Goal: Task Accomplishment & Management: Complete application form

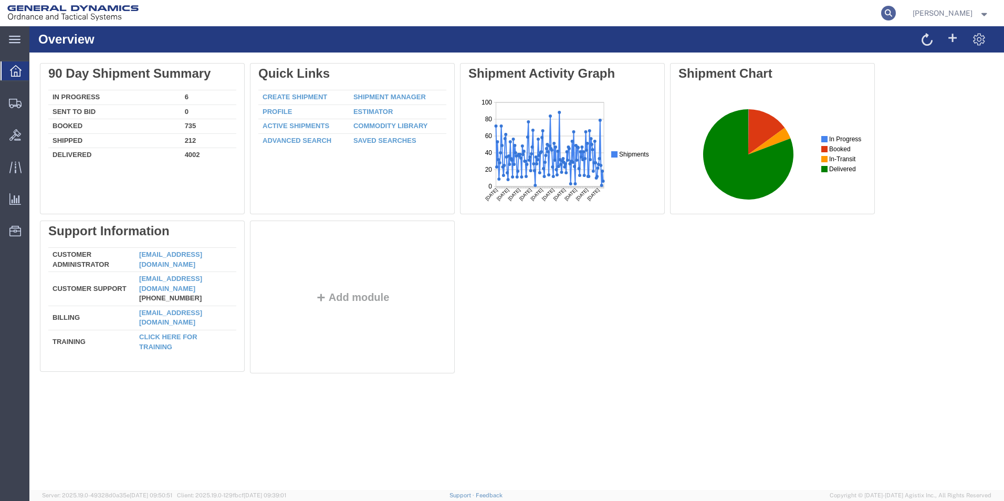
click at [896, 12] on icon at bounding box center [888, 13] width 15 height 15
paste input "56837880"
type input "56837880"
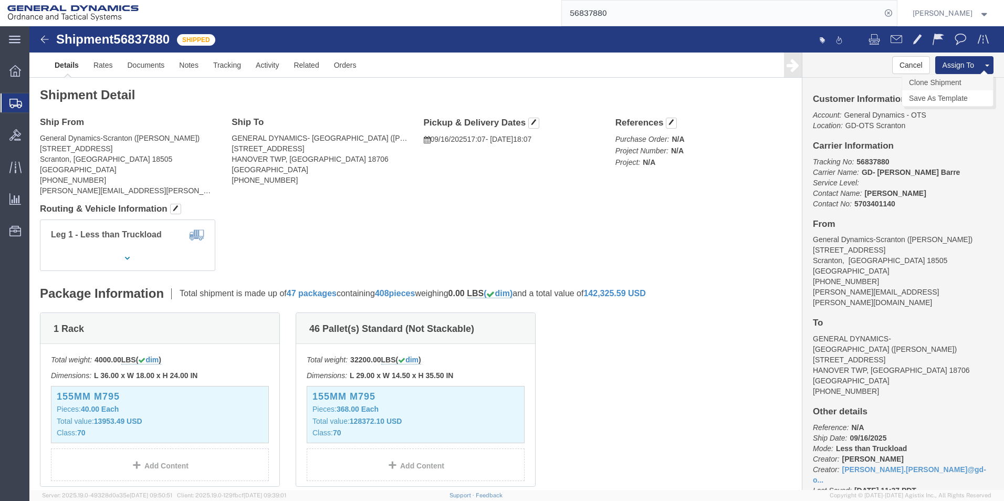
click link "Clone Shipment"
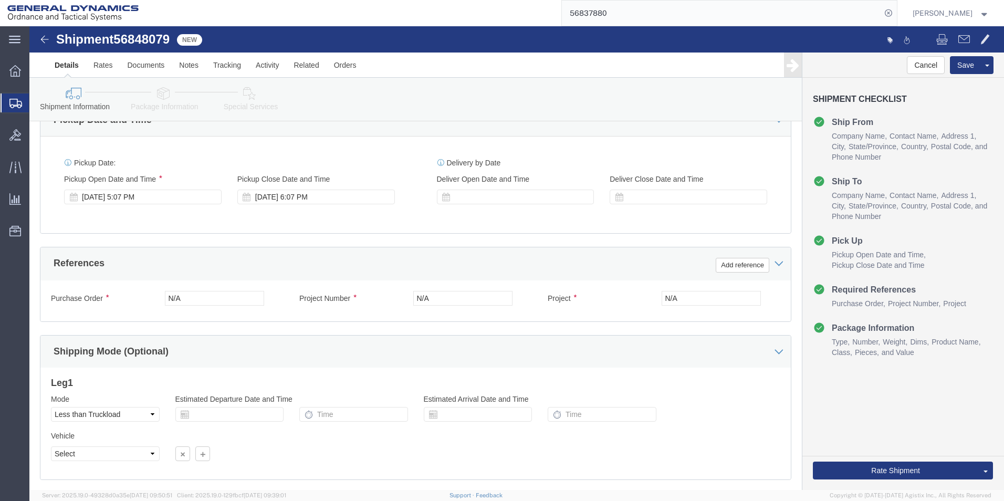
scroll to position [438, 0]
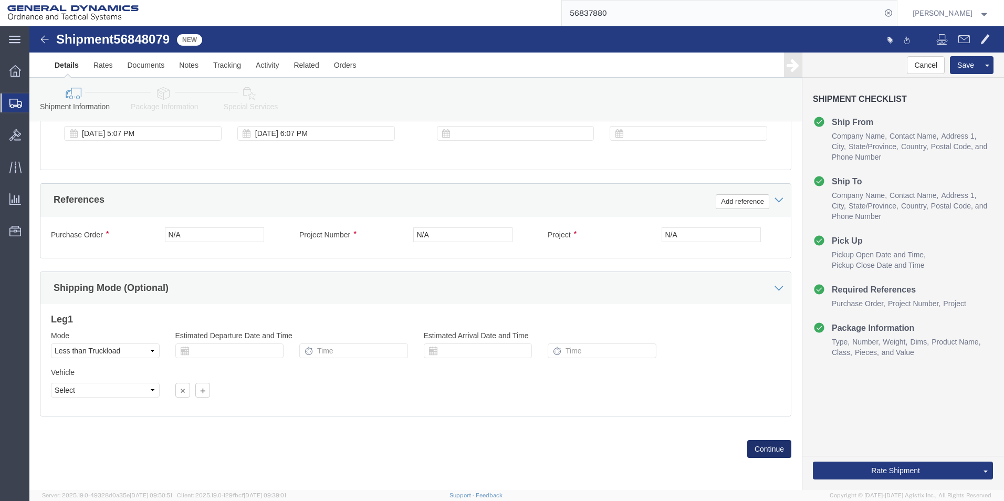
click button "Continue"
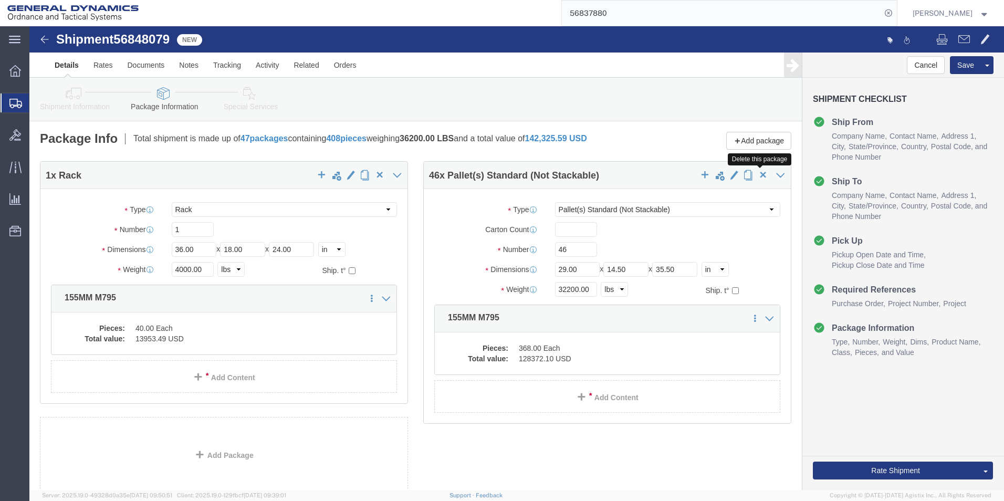
click span "button"
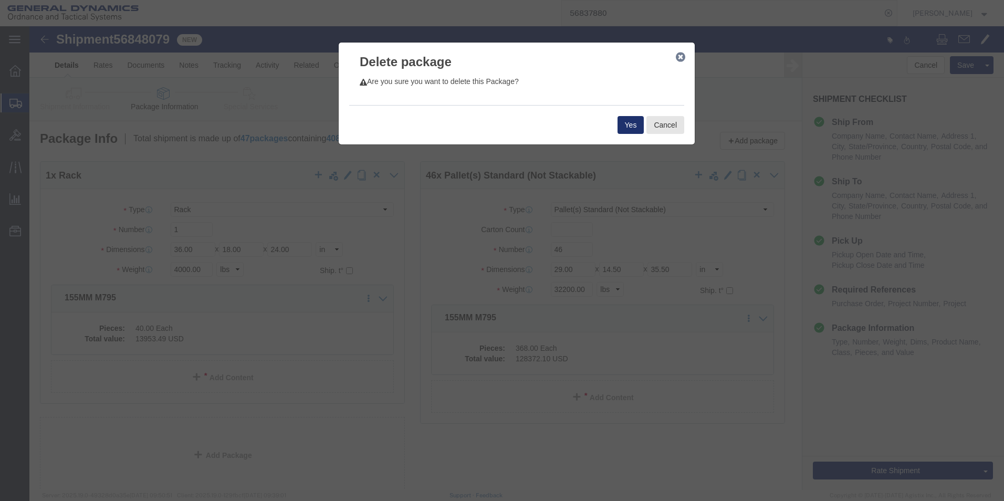
click button "Yes"
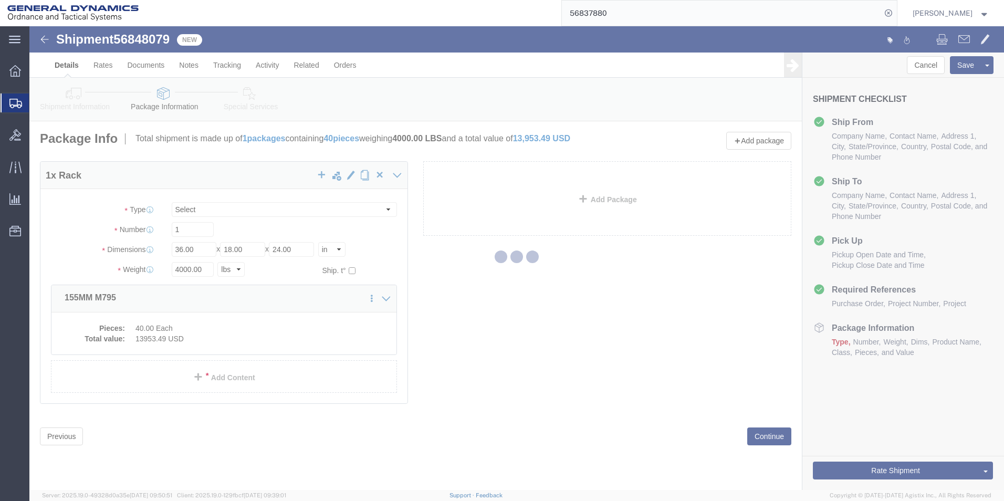
select select "RACK"
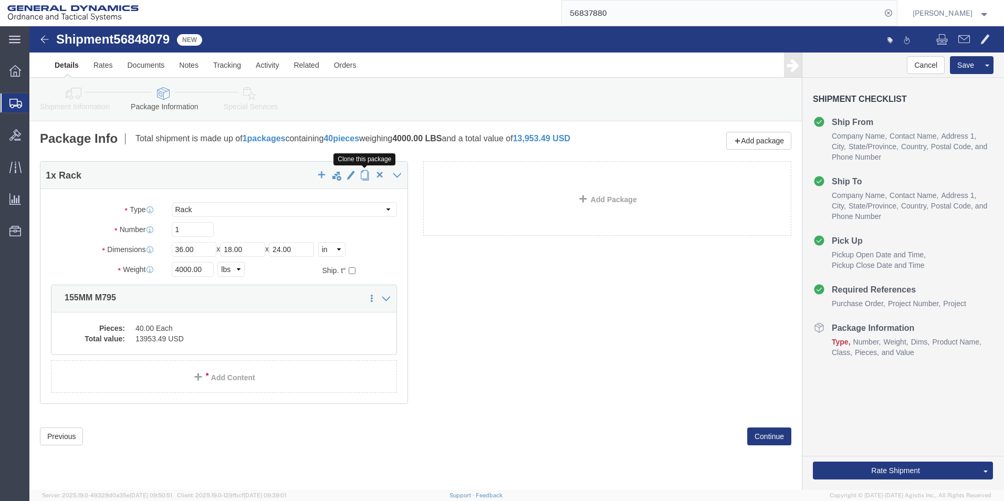
click span "button"
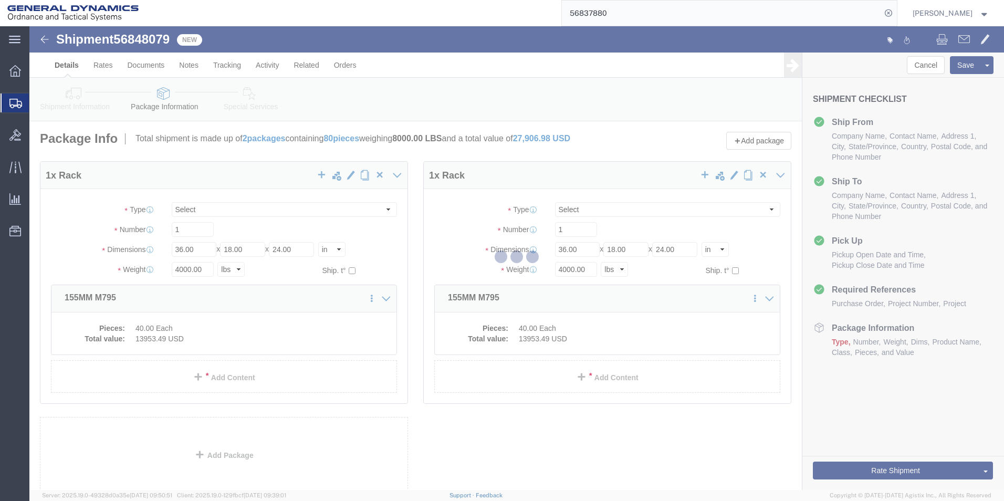
select select "RACK"
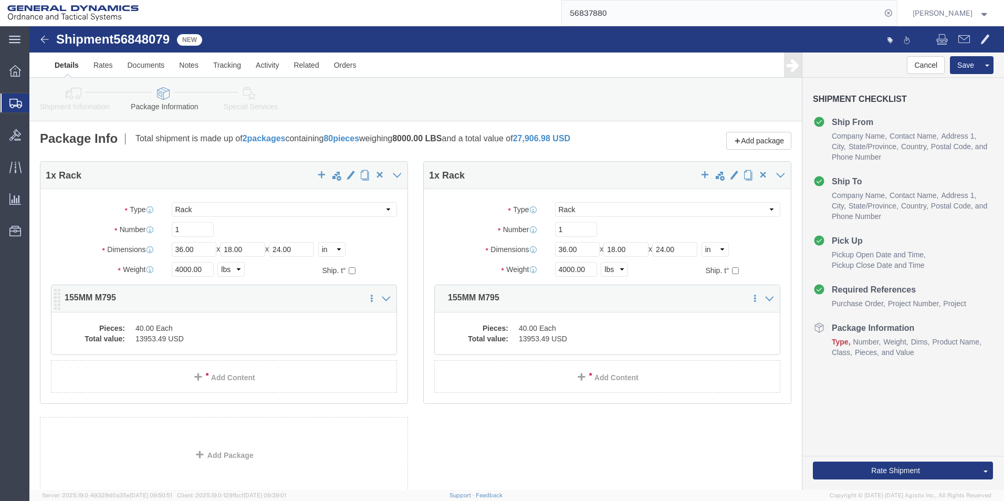
click div "Pieces: 40.00 Each Total value: 13953.49 USD"
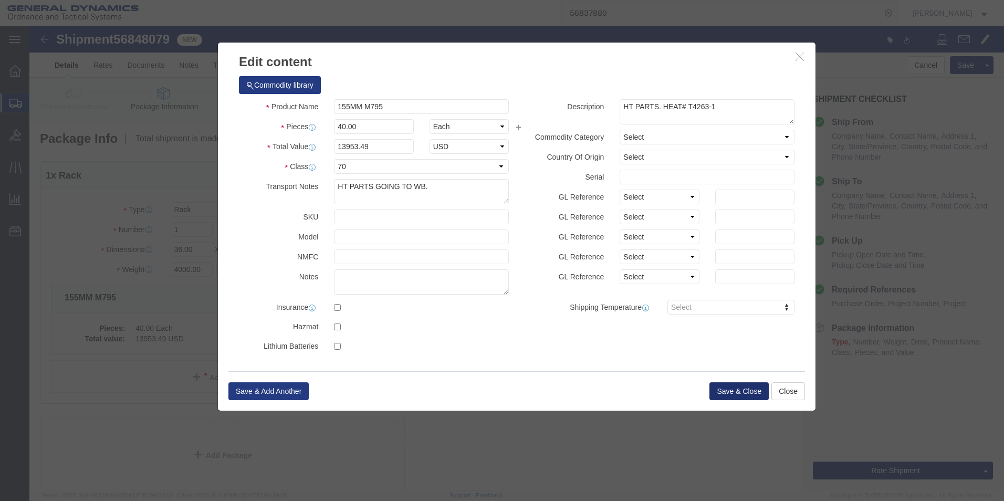
click button "Save & Close"
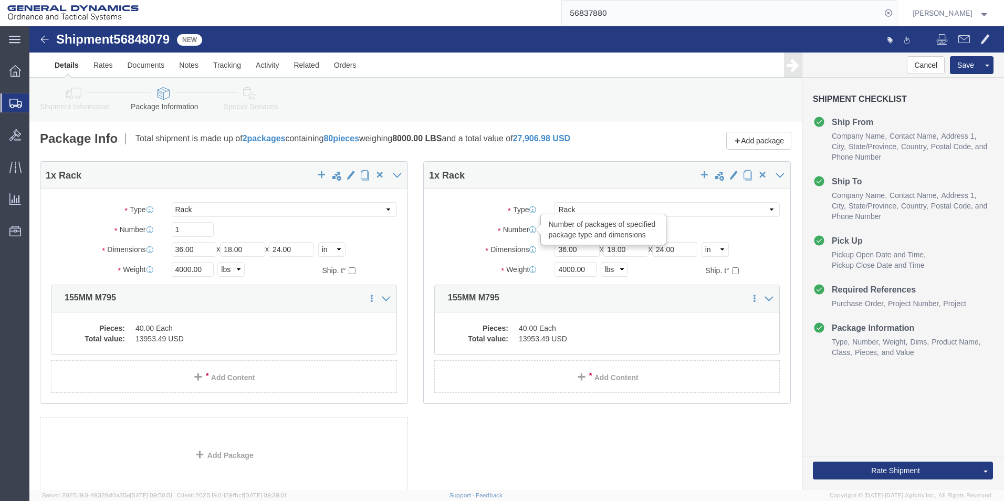
drag, startPoint x: 553, startPoint y: 205, endPoint x: 489, endPoint y: 203, distance: 64.6
click div "Number Number of packages of specified package type and dimensions 1"
type input "3"
drag, startPoint x: 526, startPoint y: 245, endPoint x: 509, endPoint y: 245, distance: 16.8
click div "Weight 4000.00 Select kgs lbs Ship. t°"
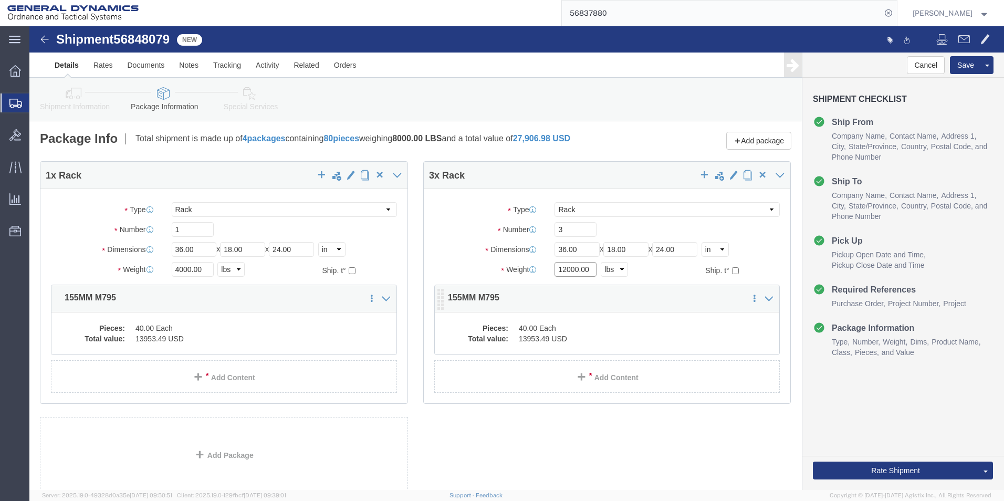
type input "12000.00"
click dd "40.00 Each"
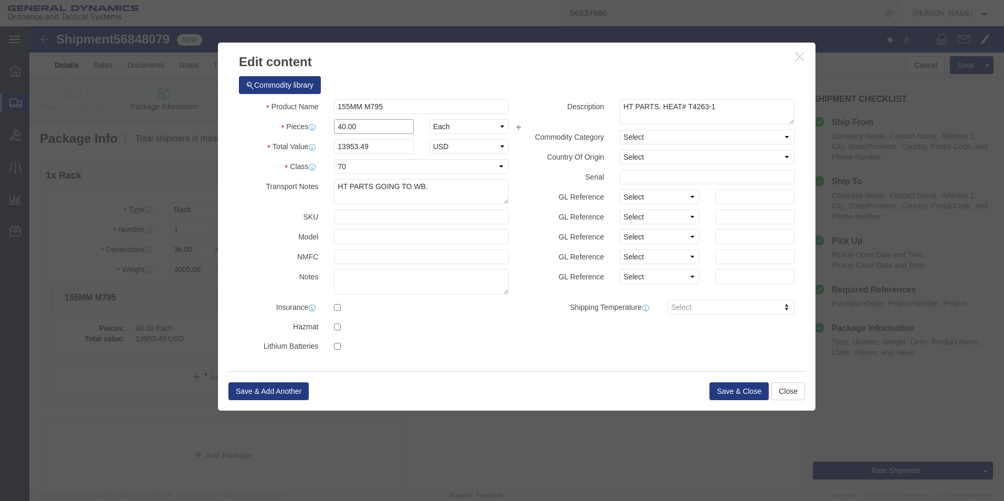
drag, startPoint x: 313, startPoint y: 100, endPoint x: 285, endPoint y: 103, distance: 28.5
click div "Pieces 40.00 Select Bag Barrels 100Board Feet Bottle Box Blister Pack Carats Ca…"
type input "119.00"
type input "41511.63"
drag, startPoint x: 668, startPoint y: 80, endPoint x: 700, endPoint y: 82, distance: 32.1
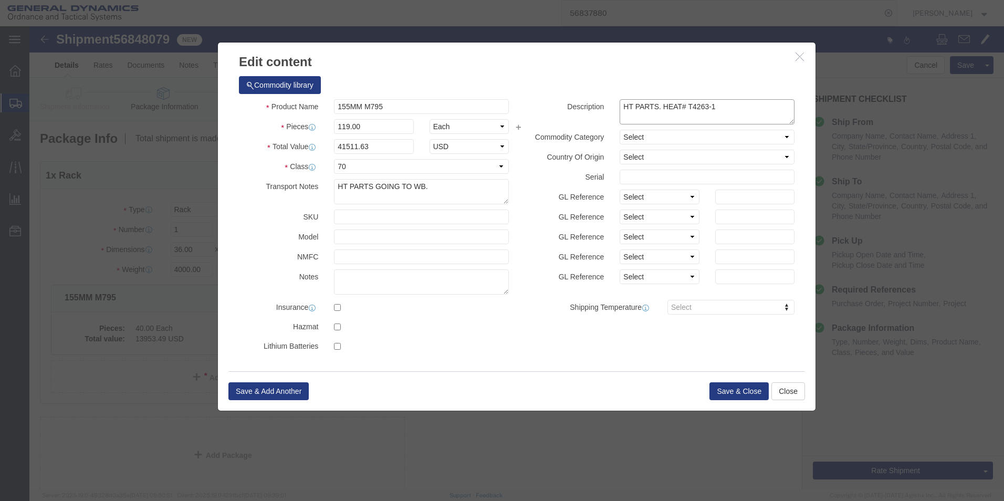
click textarea "HT PARTS. HEAT# T4263-1"
type textarea "HT PARTS. HEAT# T4249-1"
click button "Save & Close"
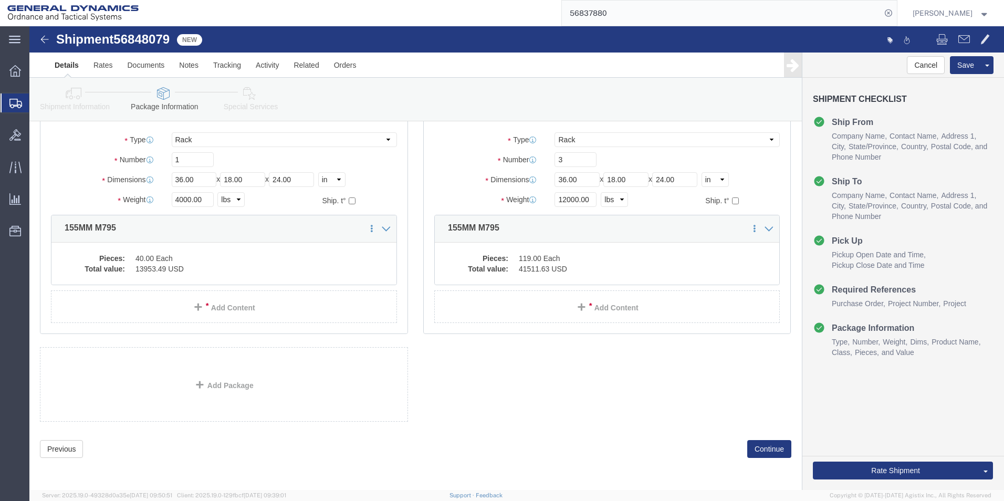
scroll to position [77, 0]
click button "Continue"
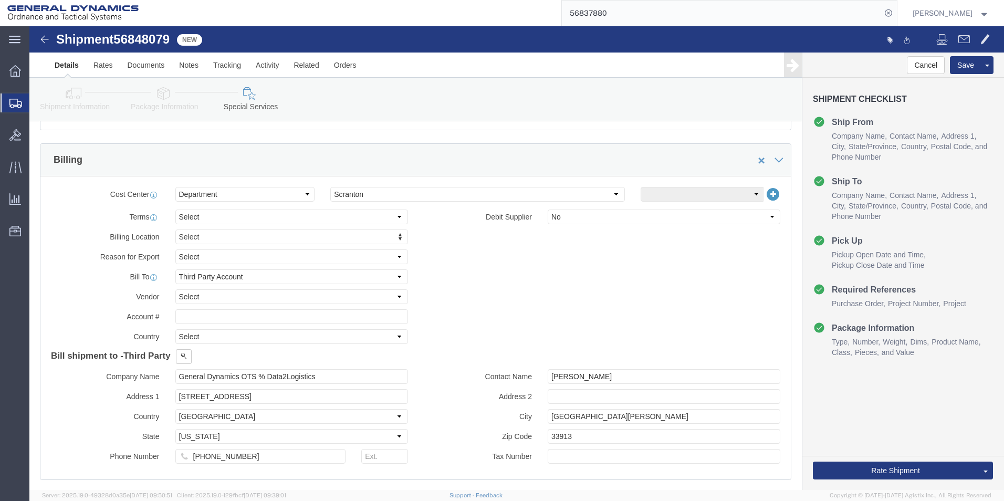
scroll to position [445, 0]
click select "Select Recipient Account Sender/Shipper Third Party Account"
select select "SHIP"
click select "Select Recipient Account Sender/Shipper Third Party Account"
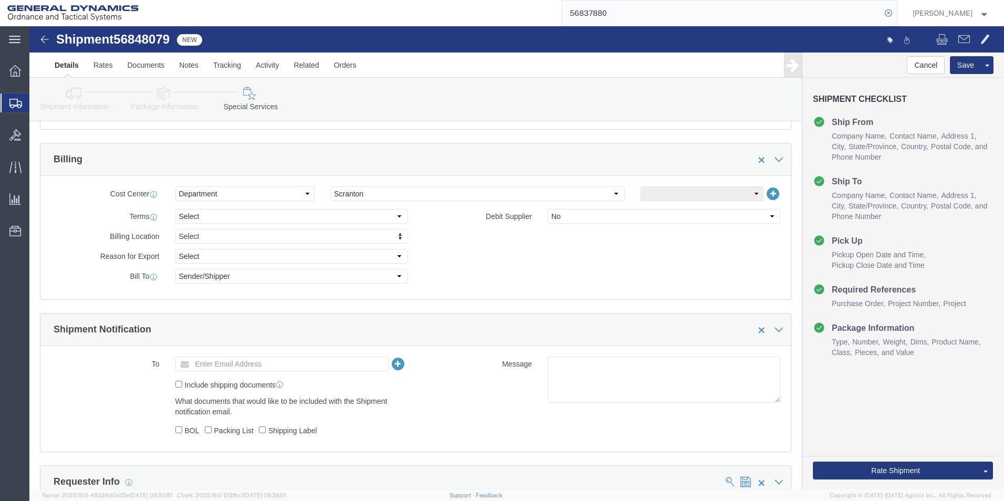
click div "Billing Location Select Select My Profile Location GD-OTS [GEOGRAPHIC_DATA] (Co…"
click button "Rate Shipment"
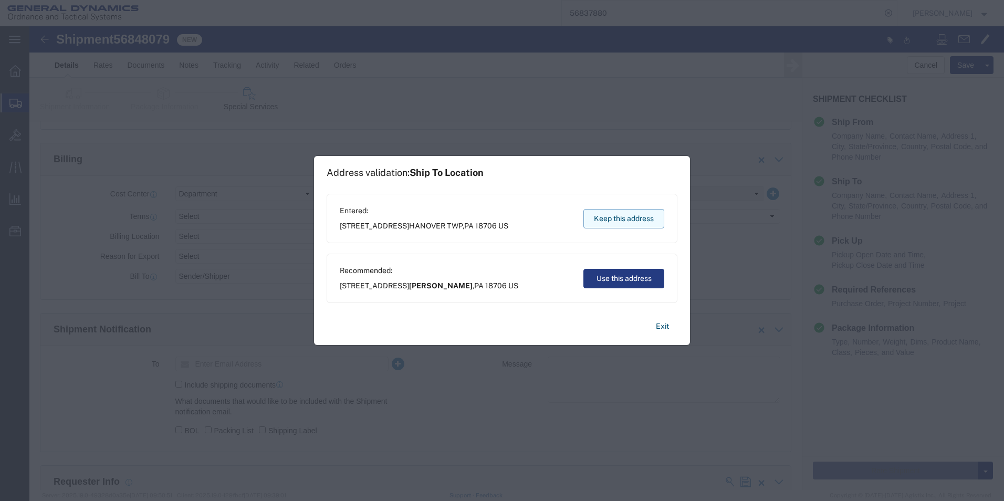
click at [637, 220] on button "Keep this address" at bounding box center [623, 218] width 81 height 19
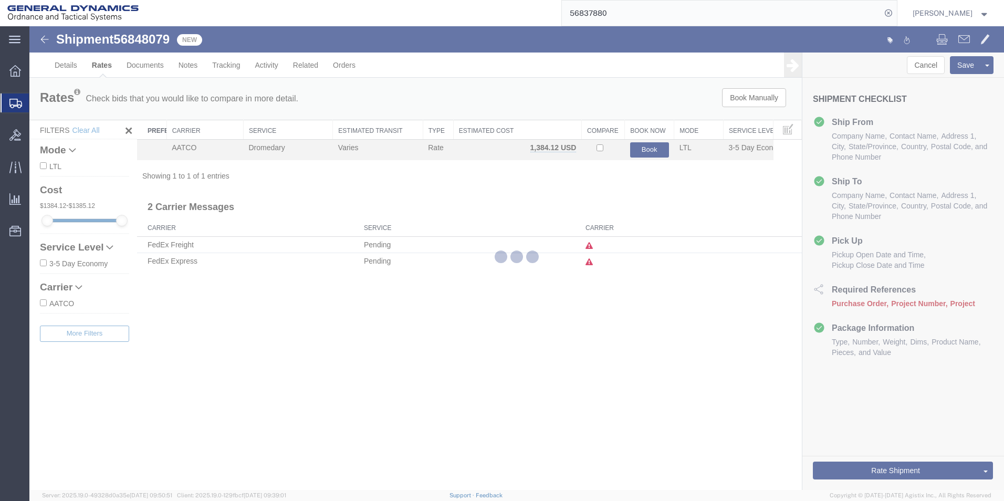
scroll to position [0, 0]
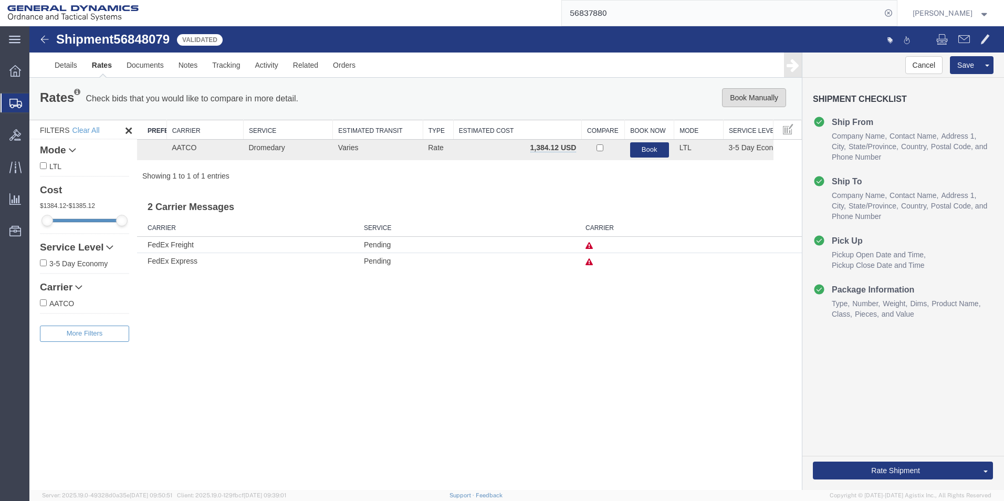
click at [733, 99] on button "Book Manually" at bounding box center [754, 97] width 64 height 19
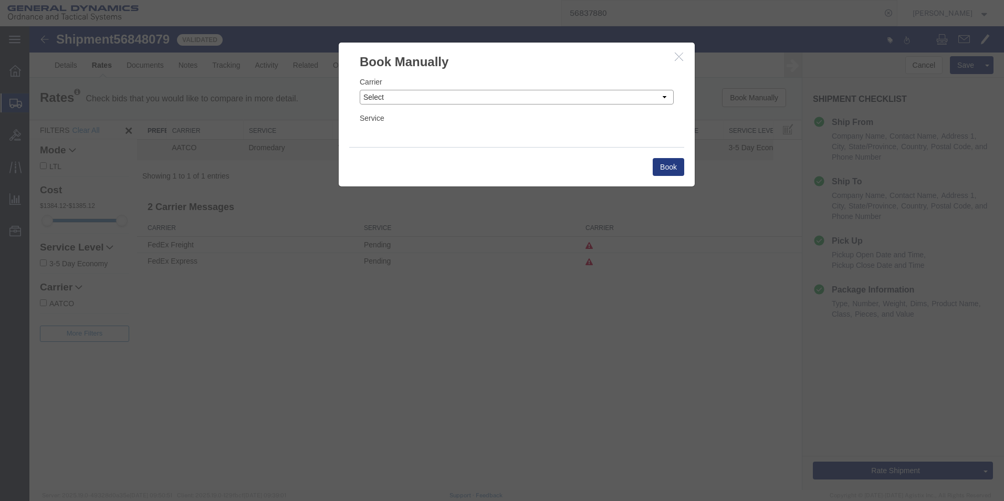
click at [549, 102] on select "Select Add New Carrier (and default service) AATCO Advanced Fluid Systems Airga…" at bounding box center [517, 97] width 314 height 15
select select "16394"
click at [360, 90] on select "Select Add New Carrier (and default service) AATCO Advanced Fluid Systems Airga…" at bounding box center [517, 97] width 314 height 15
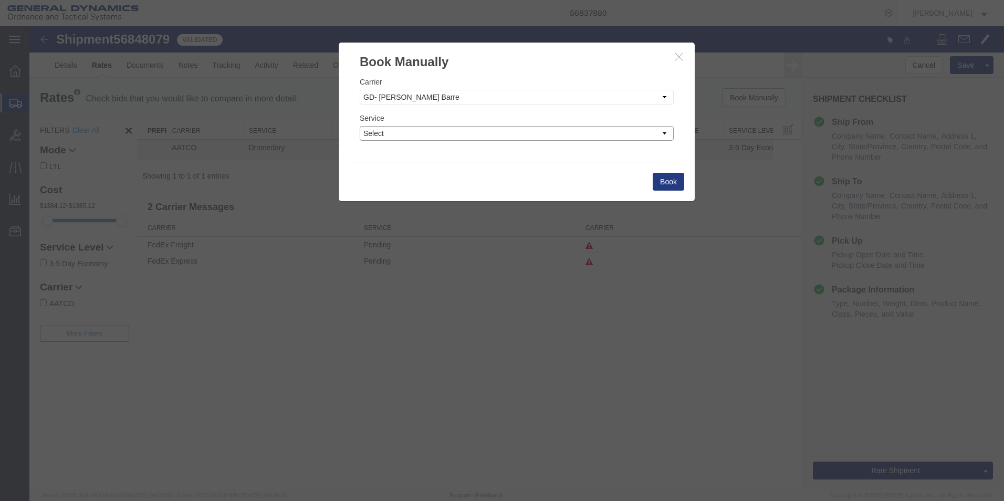
click at [436, 129] on select "Select" at bounding box center [517, 133] width 314 height 15
select select "32203"
click at [360, 126] on select "Select" at bounding box center [517, 133] width 314 height 15
click at [657, 177] on button "Book" at bounding box center [669, 182] width 32 height 18
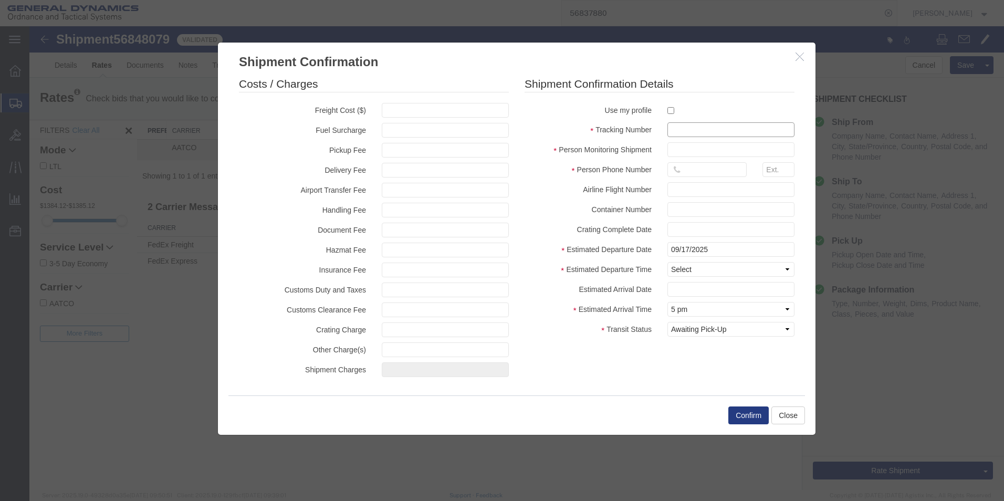
click at [682, 128] on input "text" at bounding box center [730, 129] width 127 height 15
type input "56848079"
type input "[PERSON_NAME]"
type input "5703401140"
click at [628, 259] on fieldset "Shipment Confirmation Details Use my profile Tracking Number 56848079 Person Mo…" at bounding box center [660, 209] width 270 height 266
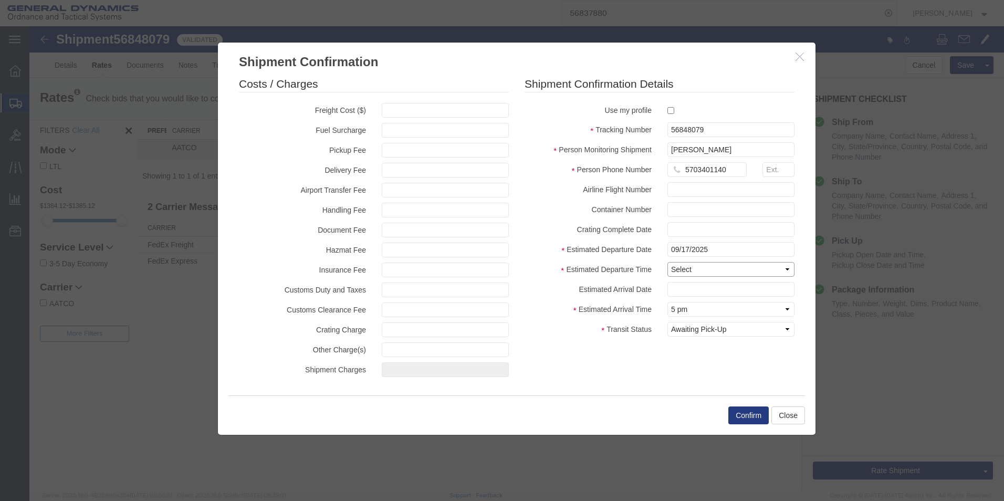
click at [702, 275] on select "Select Midnight 1 am 2 am 3 am 4 am 5 am 6 am 7 am 8 am 9 am 10 am 11 am 12 Noo…" at bounding box center [730, 269] width 127 height 15
select select "1000"
click at [667, 262] on select "Select Midnight 1 am 2 am 3 am 4 am 5 am 6 am 7 am 8 am 9 am 10 am 11 am 12 Noo…" at bounding box center [730, 269] width 127 height 15
click at [691, 329] on select "Select Arrival Notice Available Arrival Notice Imported Arrive at Delivery Loca…" at bounding box center [730, 329] width 127 height 15
select select "PICKEDUP"
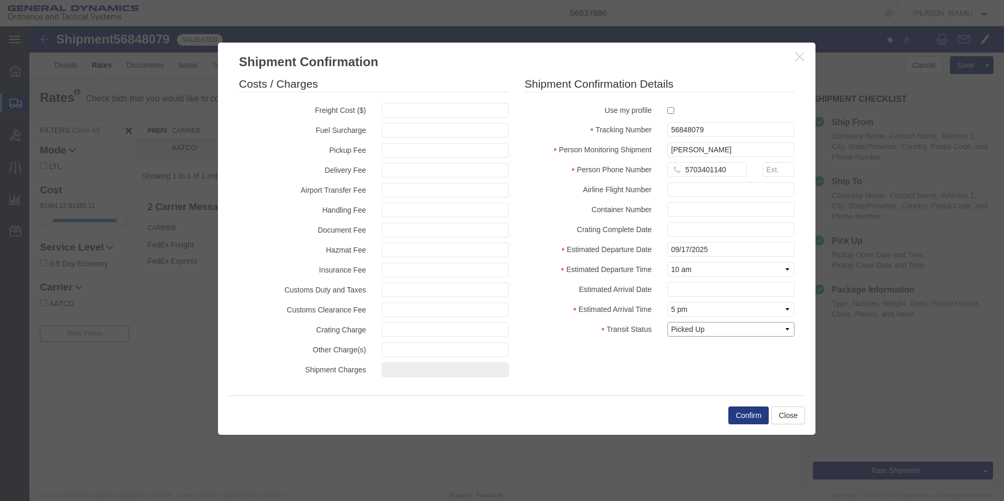
click at [667, 322] on select "Select Arrival Notice Available Arrival Notice Imported Arrive at Delivery Loca…" at bounding box center [730, 329] width 127 height 15
click at [744, 409] on button "Confirm" at bounding box center [748, 415] width 40 height 18
